Goal: Complete application form: Complete application form

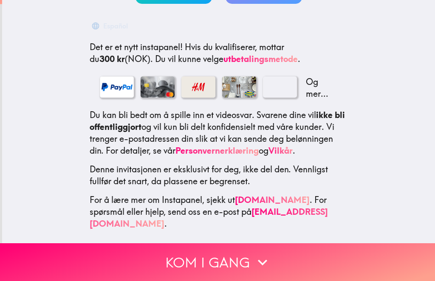
scroll to position [127, 0]
click at [226, 263] on button "Kom i gang" at bounding box center [217, 262] width 435 height 38
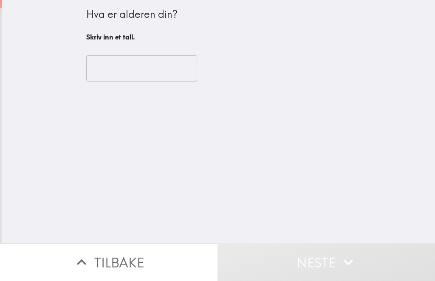
click at [161, 72] on input "number" at bounding box center [141, 68] width 111 height 26
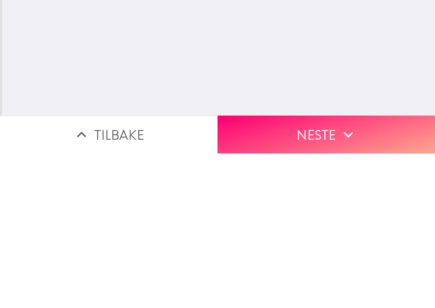
type input "74"
click at [322, 270] on button "Neste" at bounding box center [325, 289] width 217 height 38
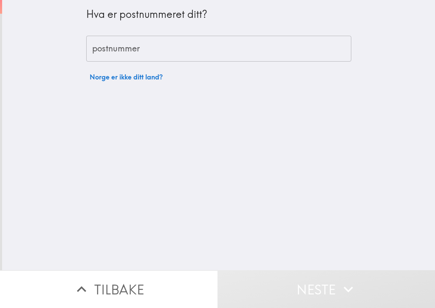
click at [204, 47] on input "postnummer" at bounding box center [218, 49] width 265 height 26
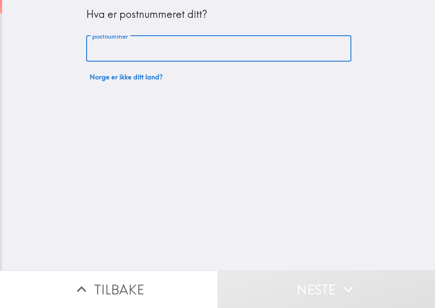
type input "3116"
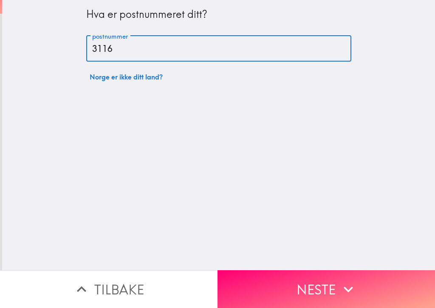
click at [321, 281] on button "Neste" at bounding box center [325, 289] width 217 height 38
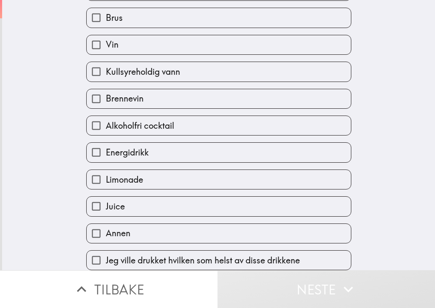
scroll to position [162, 0]
click at [302, 150] on label "Energidrikk" at bounding box center [219, 152] width 264 height 19
click at [106, 150] on input "Energidrikk" at bounding box center [96, 152] width 19 height 19
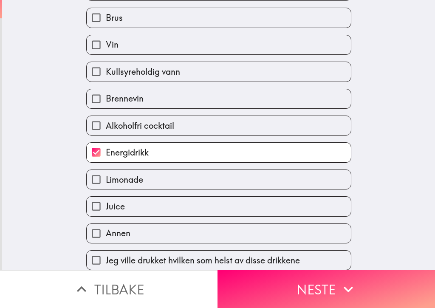
click at [98, 159] on input "Energidrikk" at bounding box center [96, 152] width 19 height 19
checkbox input "false"
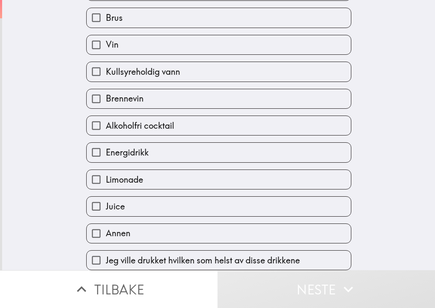
click at [99, 261] on input "Jeg ville drukket hvilken som helst av disse drikkene" at bounding box center [96, 260] width 19 height 19
checkbox input "true"
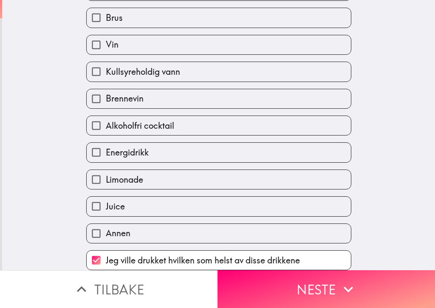
click at [322, 281] on button "Neste" at bounding box center [325, 289] width 217 height 38
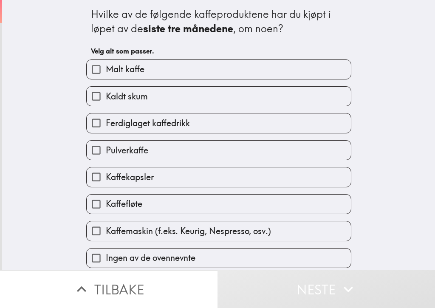
click at [203, 125] on label "Ferdiglaget kaffedrikk" at bounding box center [219, 122] width 264 height 19
click at [106, 125] on input "Ferdiglaget kaffedrikk" at bounding box center [96, 122] width 19 height 19
checkbox input "true"
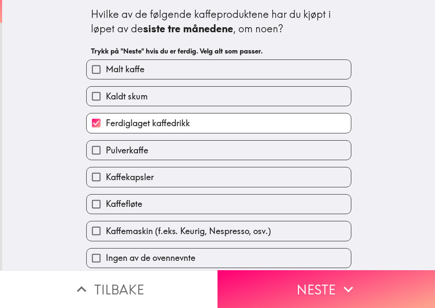
click at [236, 155] on label "Pulverkaffe" at bounding box center [219, 150] width 264 height 19
click at [106, 155] on input "Pulverkaffe" at bounding box center [96, 150] width 19 height 19
checkbox input "true"
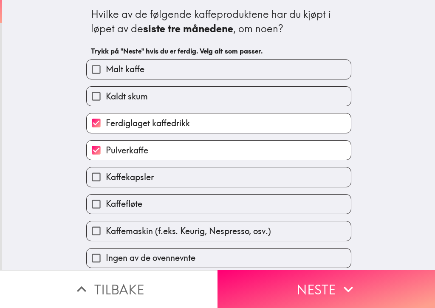
click at [328, 281] on button "Neste" at bounding box center [325, 289] width 217 height 38
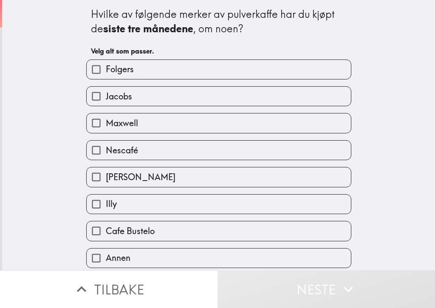
click at [99, 148] on input "Nescafé" at bounding box center [96, 150] width 19 height 19
checkbox input "true"
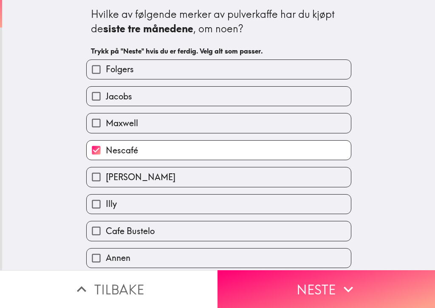
click at [349, 281] on icon "button" at bounding box center [348, 289] width 19 height 19
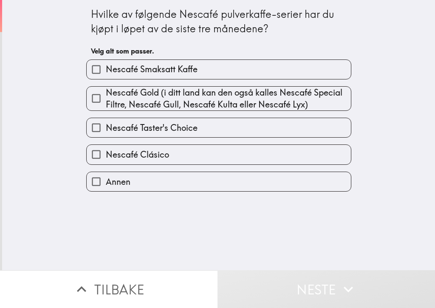
click at [156, 184] on label "Annen" at bounding box center [219, 181] width 264 height 19
click at [106, 184] on input "Annen" at bounding box center [96, 181] width 19 height 19
checkbox input "true"
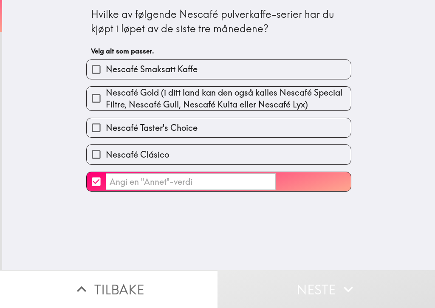
click at [249, 184] on input "​" at bounding box center [191, 181] width 170 height 17
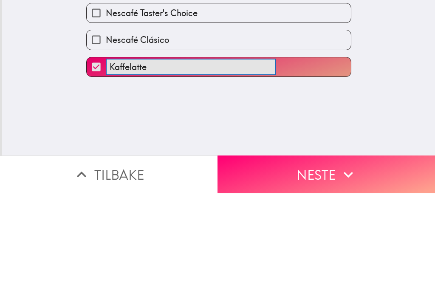
type input "Kaffelatte"
click at [356, 70] on div "Hvilke av følgende Nescafé pulverkaffe-serier har du kjøpt i løpet av de siste …" at bounding box center [218, 135] width 433 height 270
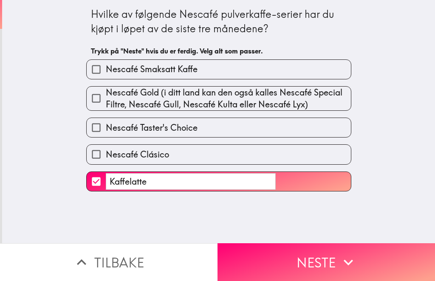
click at [328, 258] on button "Neste" at bounding box center [325, 262] width 217 height 38
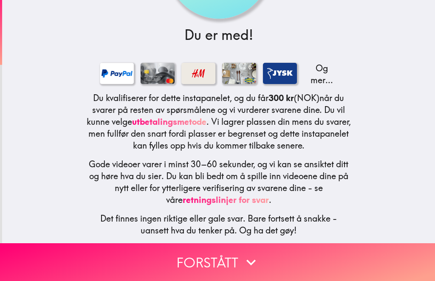
scroll to position [96, 0]
click at [230, 262] on button "Forstått" at bounding box center [217, 262] width 435 height 38
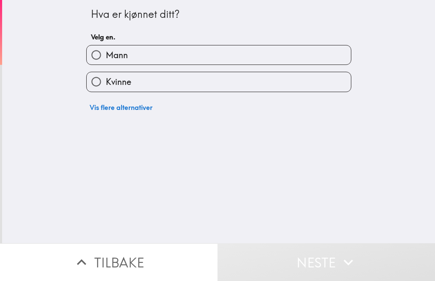
click at [99, 79] on input "Kvinne" at bounding box center [96, 81] width 19 height 19
radio input "true"
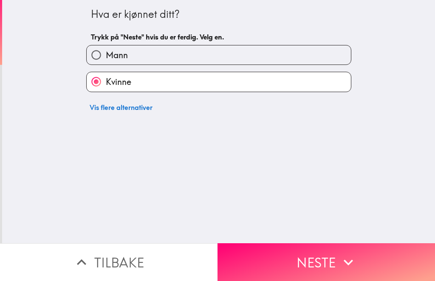
click at [324, 263] on button "Neste" at bounding box center [325, 262] width 217 height 38
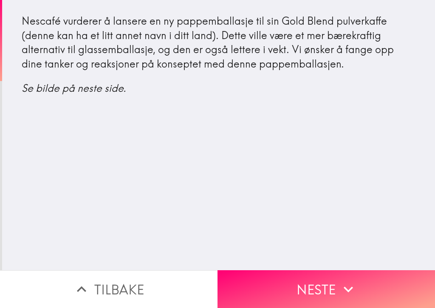
click at [322, 281] on button "Neste" at bounding box center [325, 289] width 217 height 38
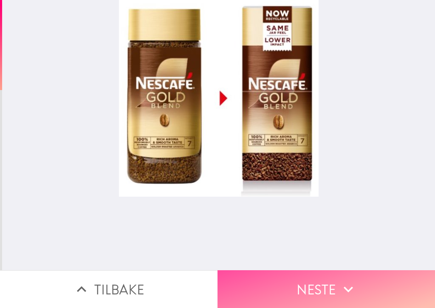
click at [328, 281] on button "Neste" at bounding box center [325, 289] width 217 height 38
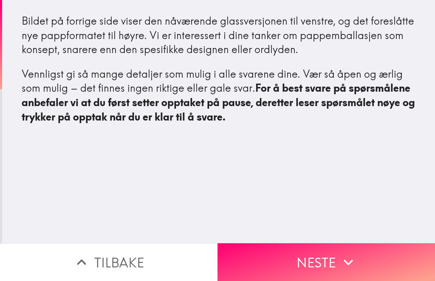
click at [322, 267] on button "Neste" at bounding box center [325, 262] width 217 height 38
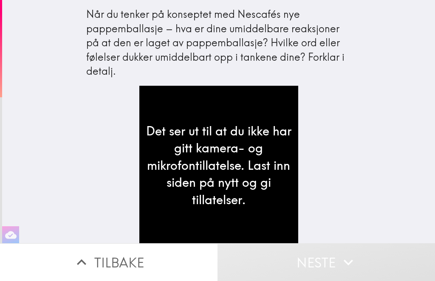
click at [113, 260] on button "Tilbake" at bounding box center [108, 262] width 217 height 38
